Goal: Check status: Check status

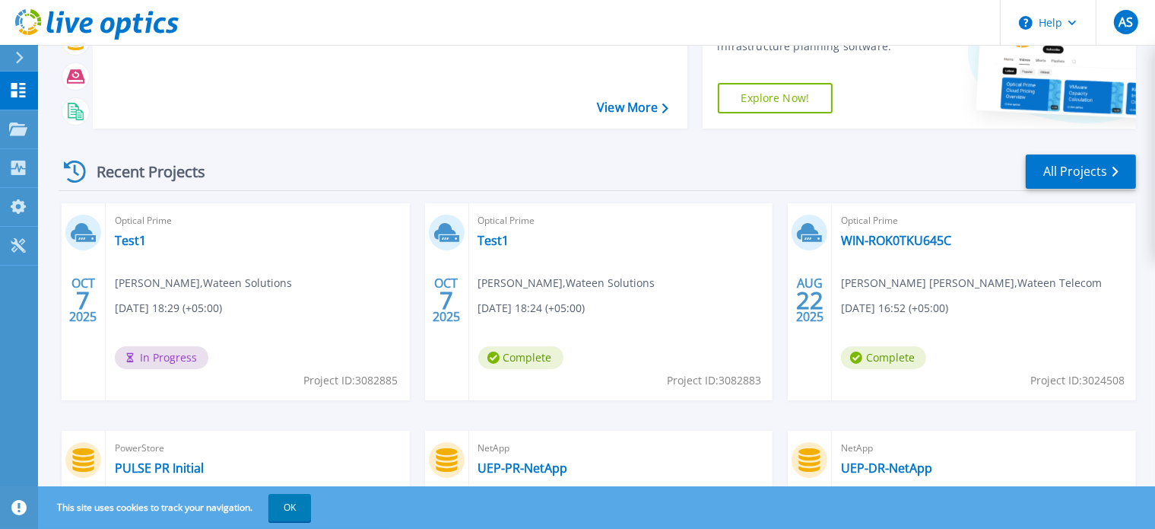
scroll to position [128, 0]
click at [496, 240] on link "Test1" at bounding box center [493, 239] width 31 height 15
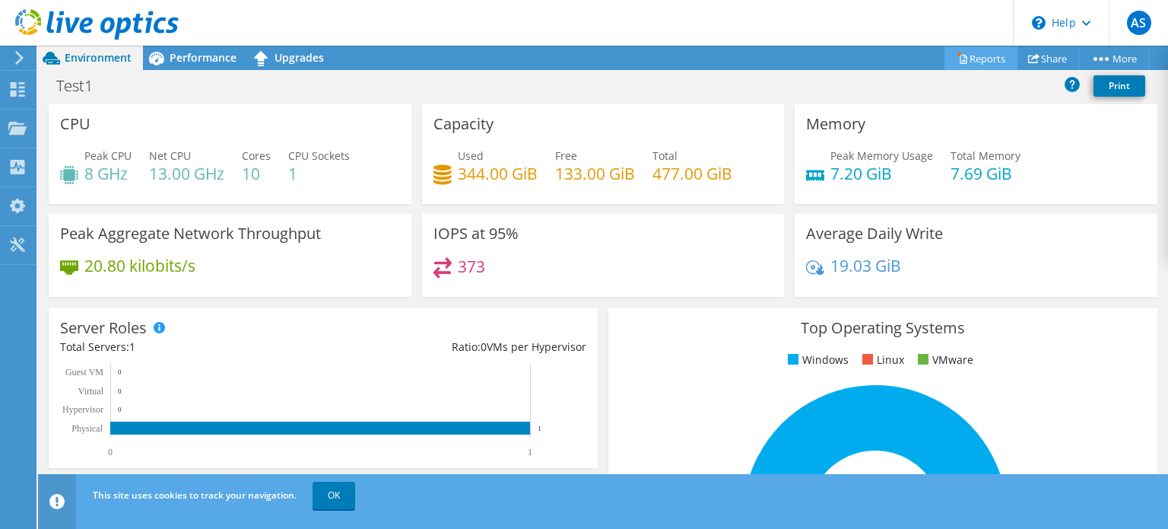
click at [986, 60] on link "Reports" at bounding box center [981, 58] width 73 height 24
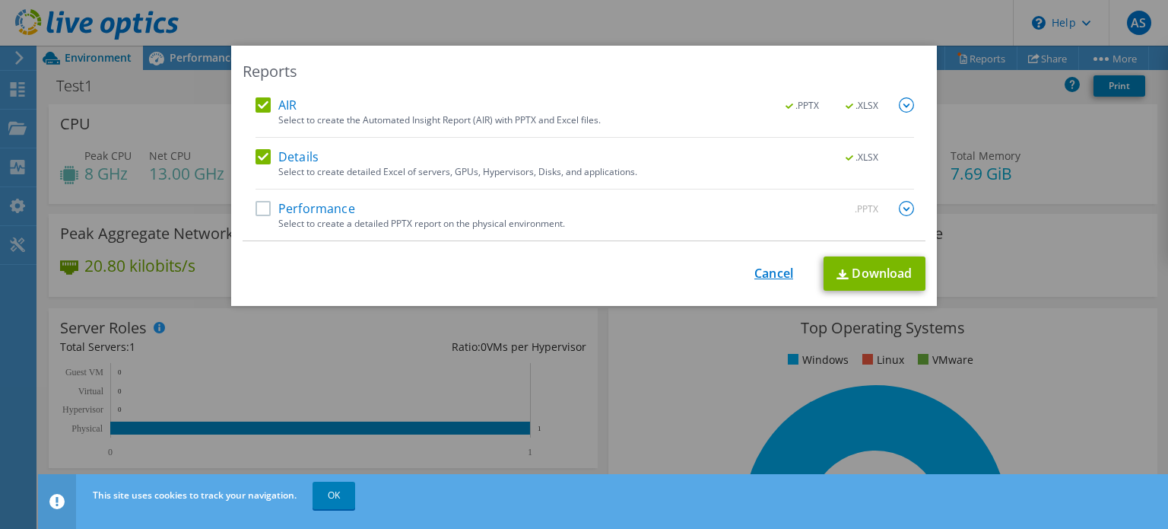
click at [767, 273] on link "Cancel" at bounding box center [774, 273] width 39 height 14
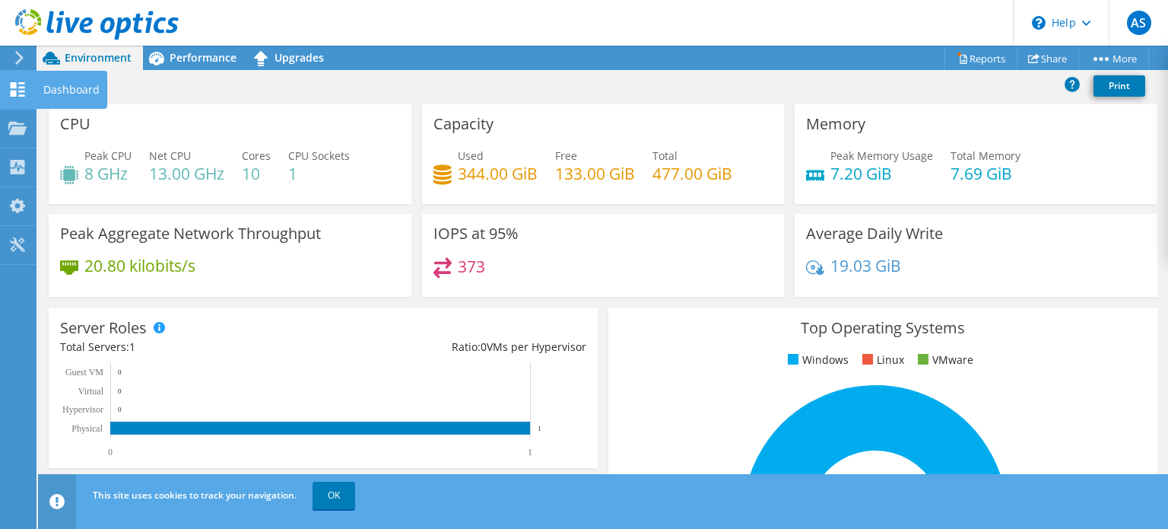
click at [26, 87] on icon at bounding box center [17, 89] width 18 height 14
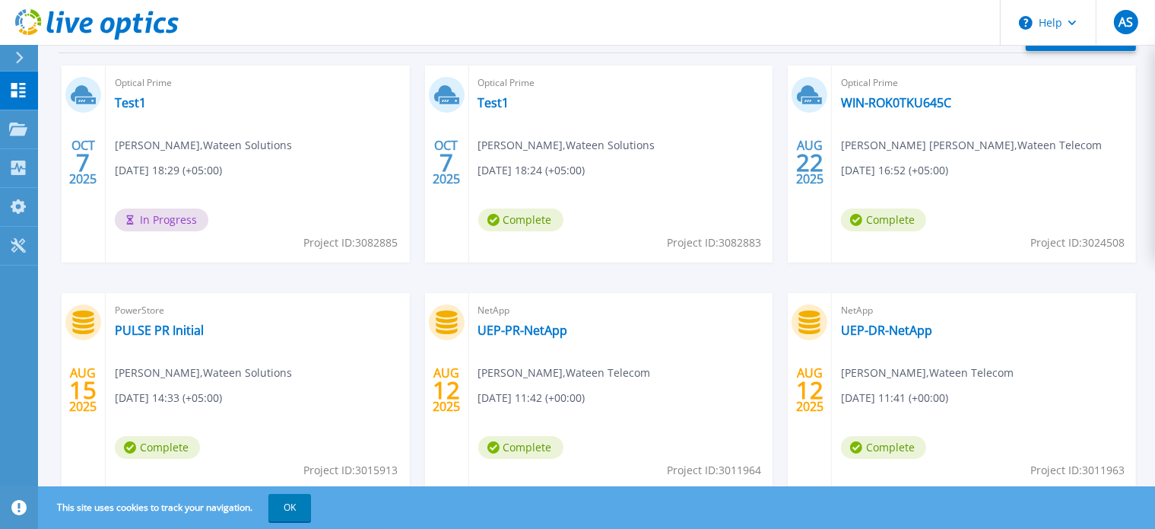
scroll to position [313, 0]
